Goal: Check status: Check status

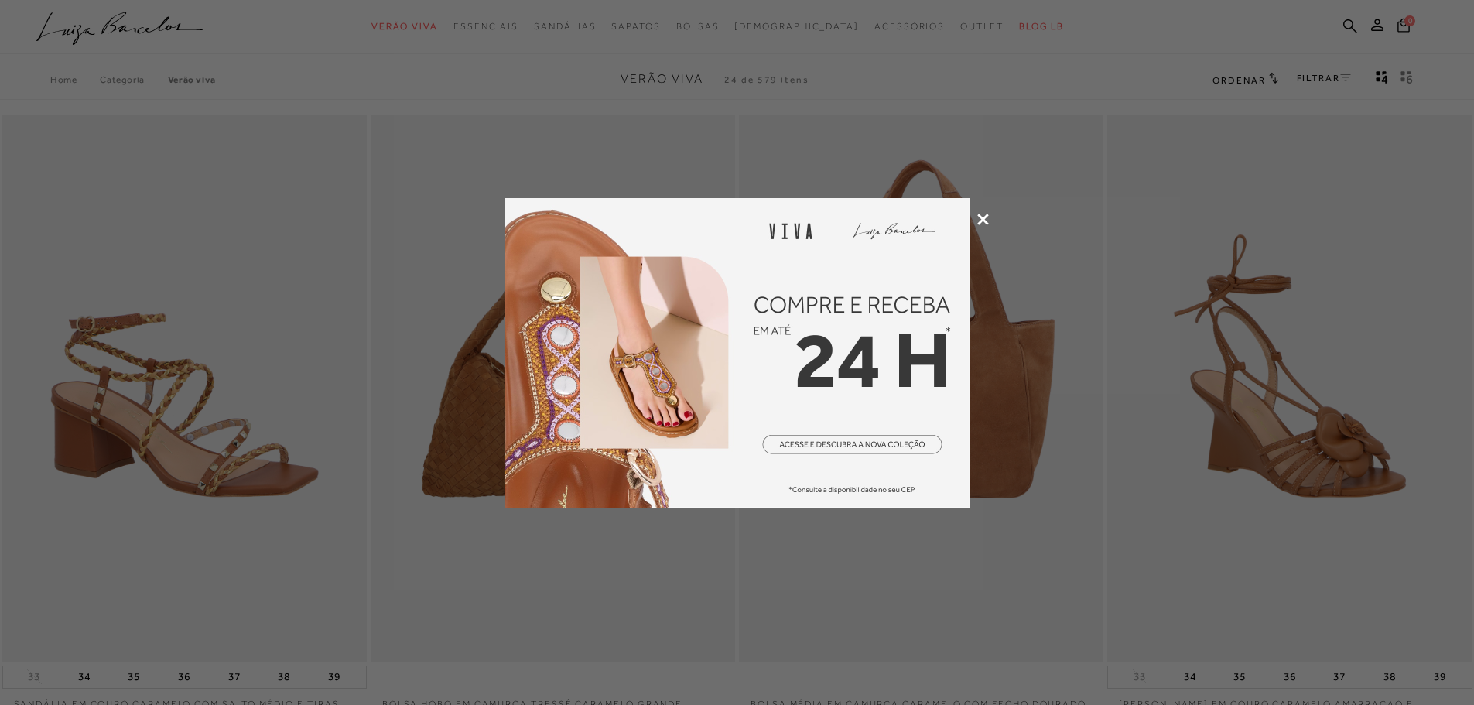
click at [979, 220] on icon at bounding box center [983, 220] width 12 height 12
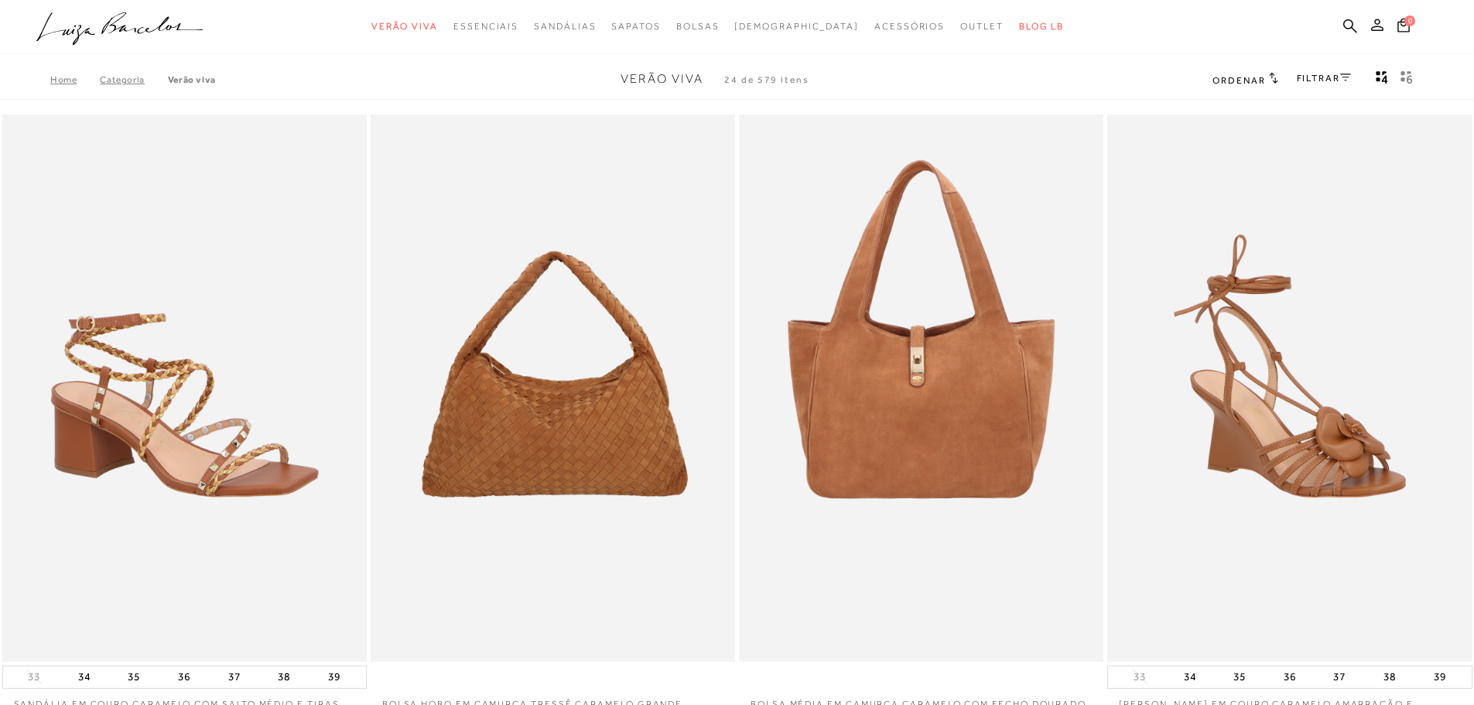
click at [1375, 29] on icon at bounding box center [1377, 25] width 12 height 12
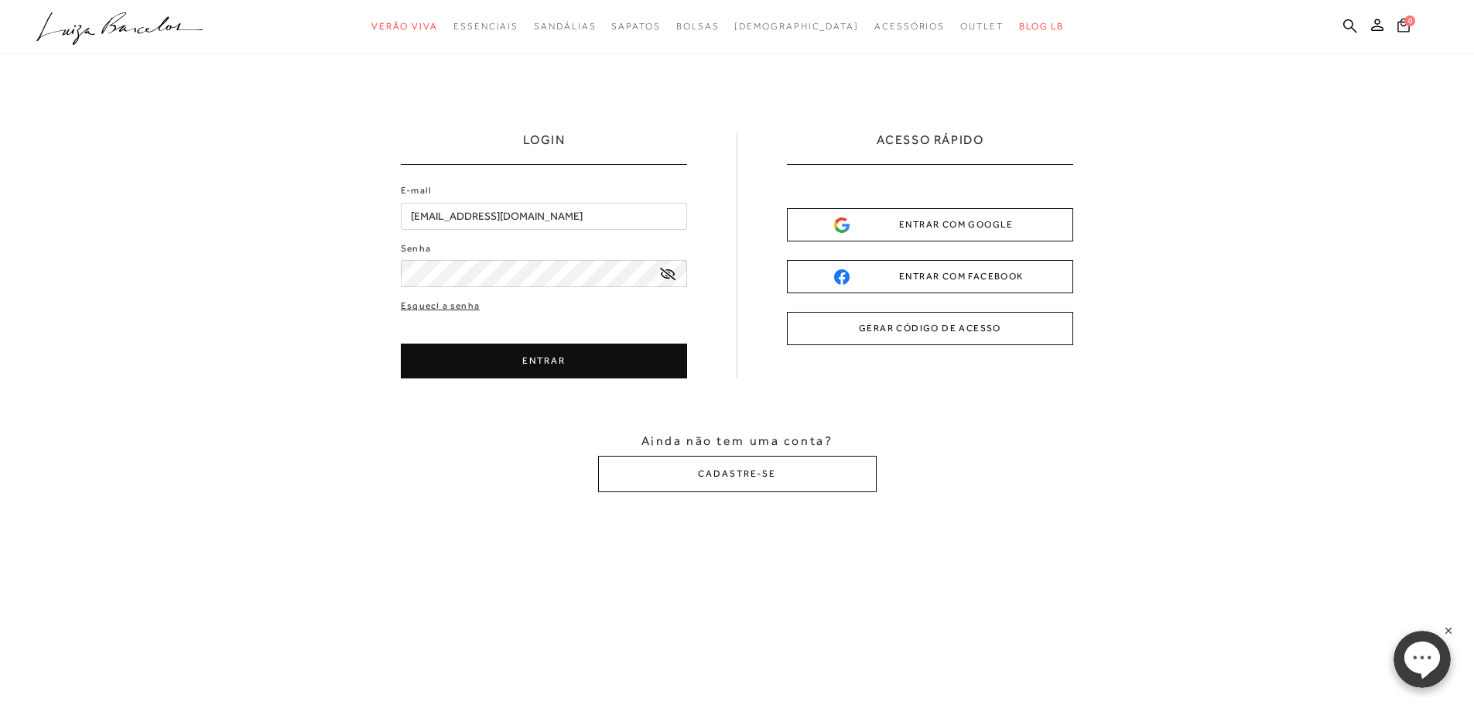
click at [513, 360] on button "ENTRAR" at bounding box center [544, 361] width 286 height 35
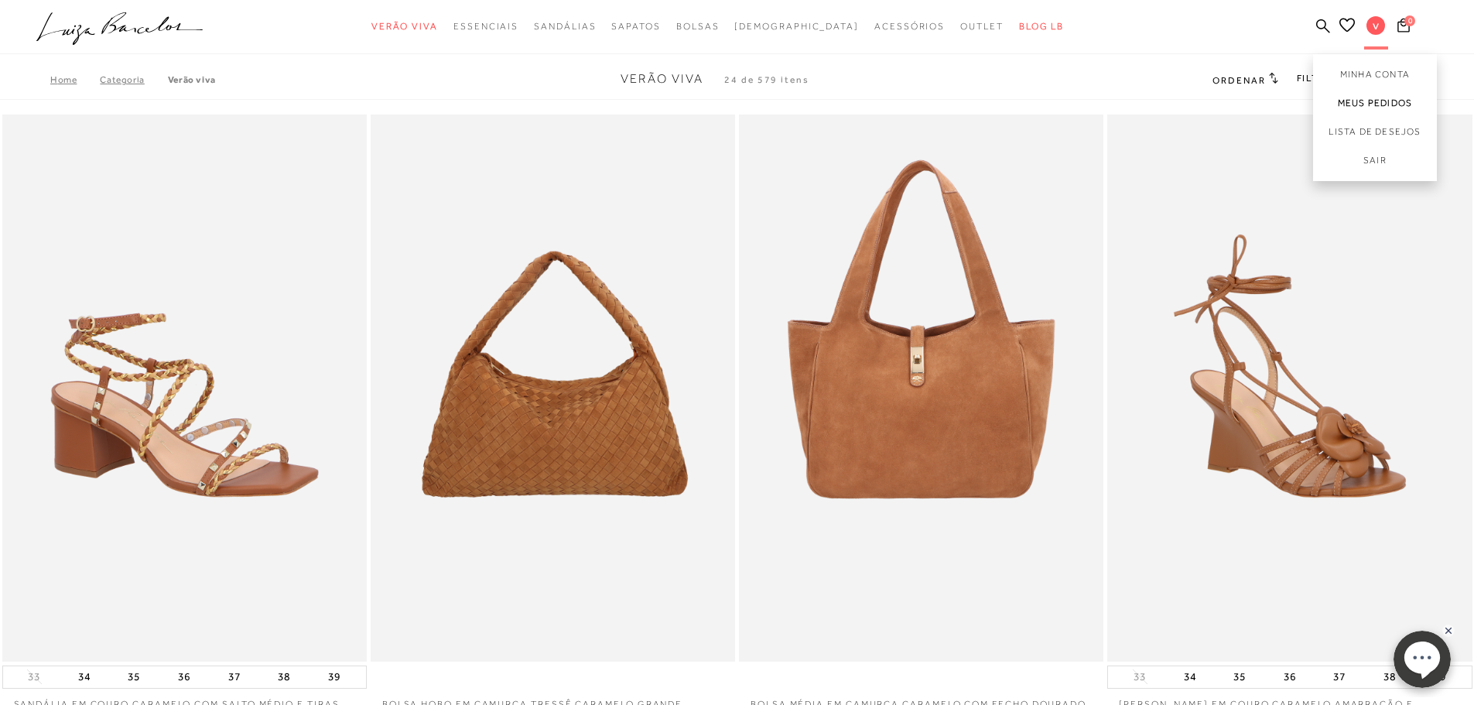
click at [1373, 108] on link "Meus Pedidos" at bounding box center [1375, 103] width 124 height 29
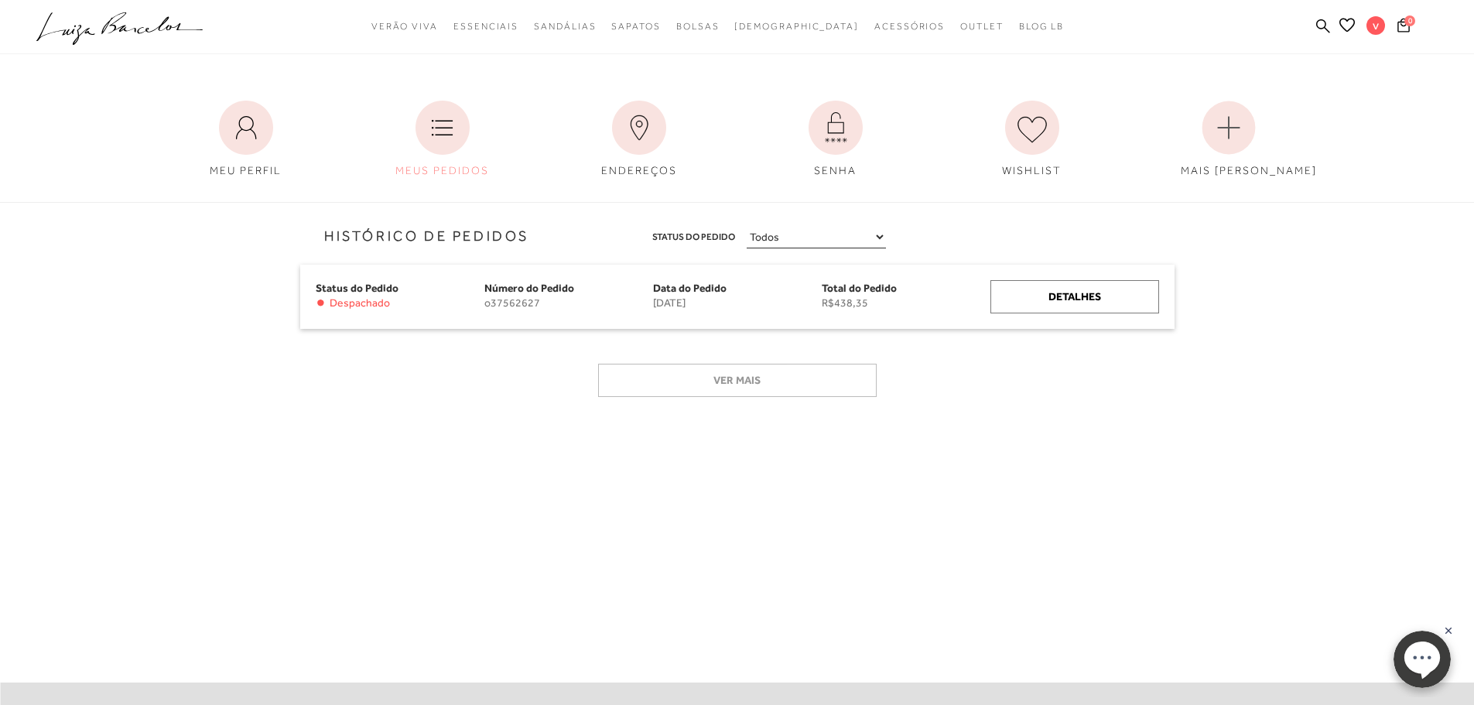
scroll to position [155, 0]
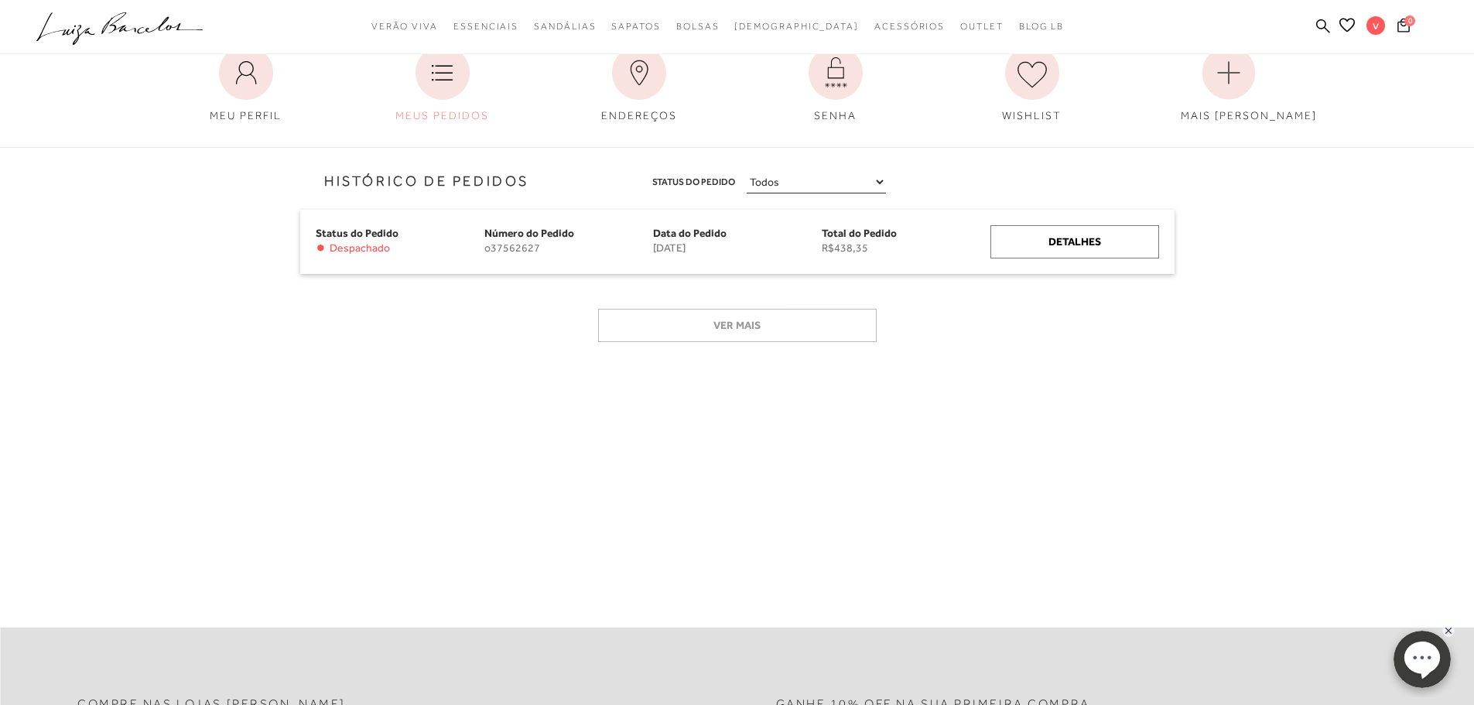
click at [790, 343] on div "Ver mais" at bounding box center [737, 331] width 897 height 68
click at [1093, 227] on div "Detalhes" at bounding box center [1074, 241] width 169 height 33
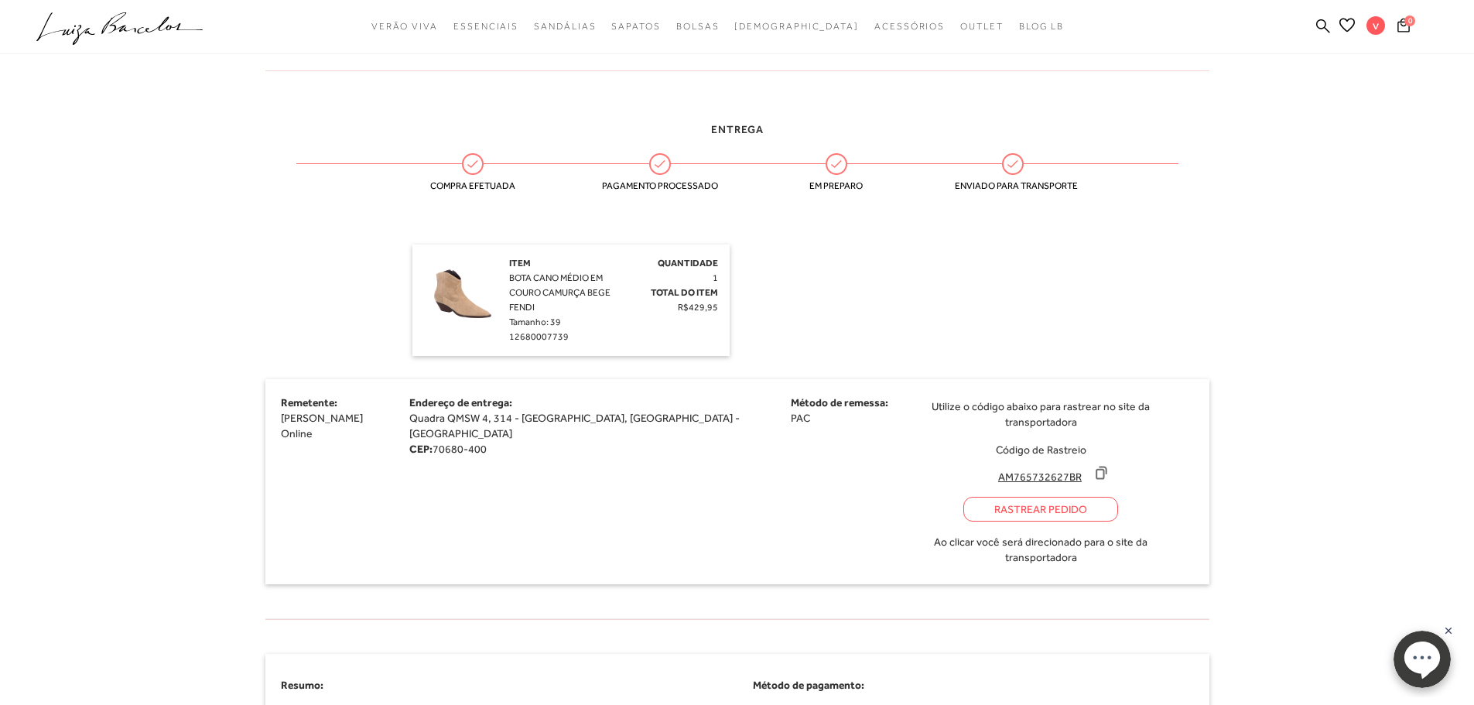
scroll to position [464, 0]
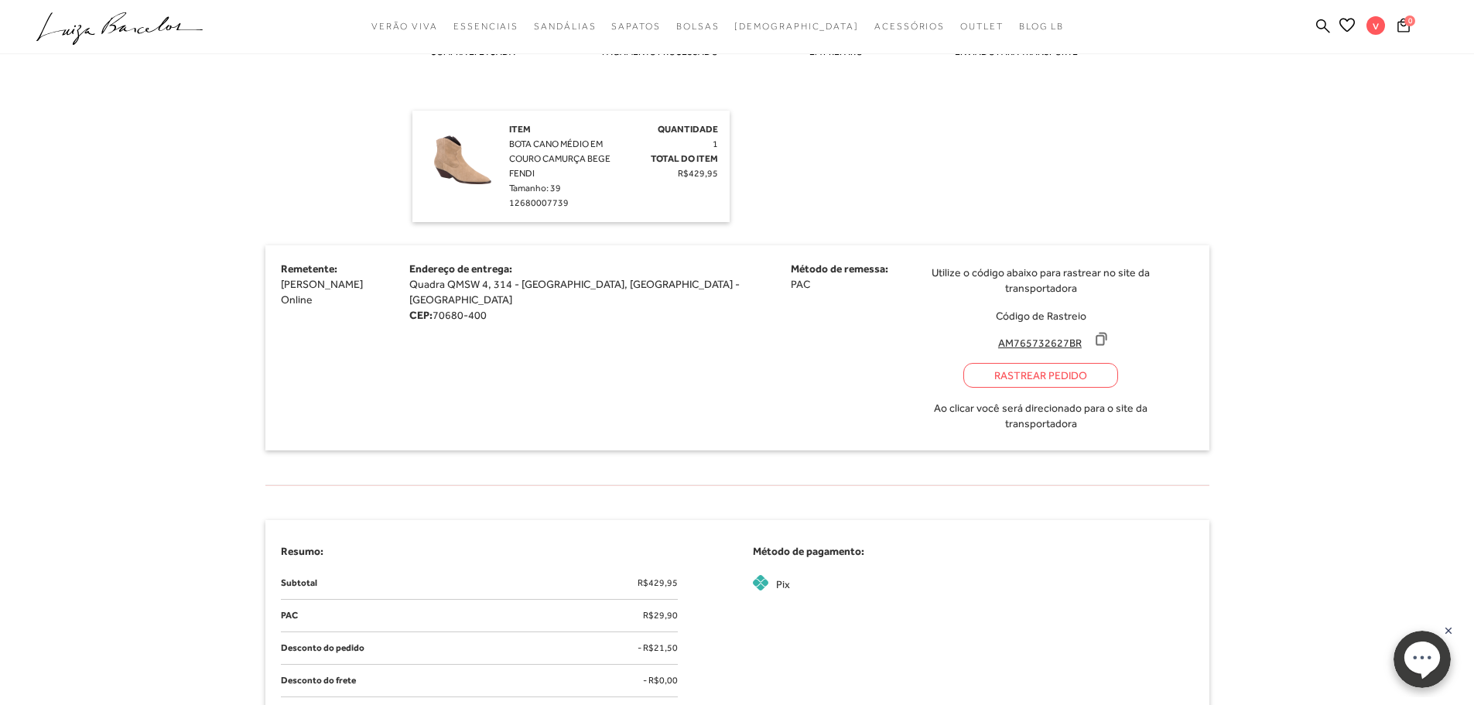
click at [963, 363] on div "Rastrear Pedido" at bounding box center [1040, 375] width 155 height 25
drag, startPoint x: 880, startPoint y: 330, endPoint x: 979, endPoint y: 322, distance: 98.6
click at [988, 335] on input "AM765732627BR" at bounding box center [1039, 342] width 103 height 15
click at [1381, 156] on link "Sair" at bounding box center [1375, 163] width 124 height 35
